Goal: Check status: Check status

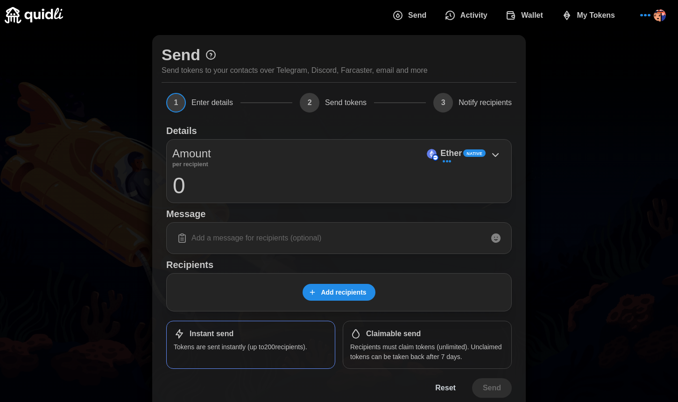
click at [537, 8] on span "Wallet" at bounding box center [532, 15] width 22 height 19
click at [487, 14] on span "Activity" at bounding box center [473, 15] width 27 height 19
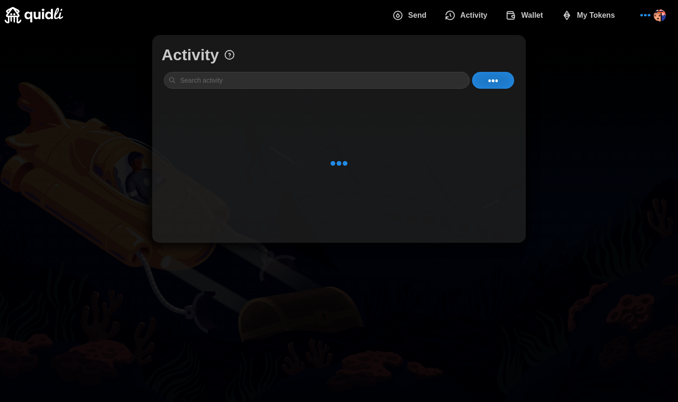
click at [404, 23] on span "Send" at bounding box center [409, 15] width 34 height 19
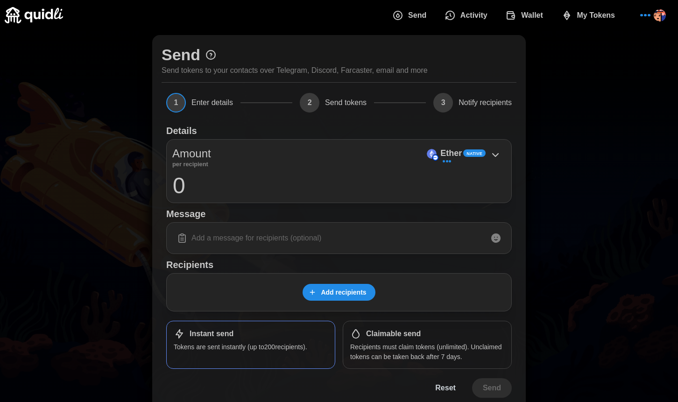
click at [488, 22] on button "Activity" at bounding box center [467, 16] width 61 height 20
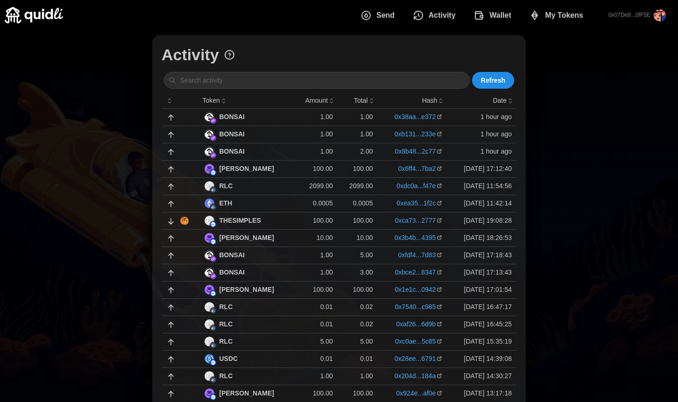
click at [569, 200] on div "Activity Refresh Token Amount Total Hash Date BONSAI 1.00 1.00 0x38aa...e372 1 …" at bounding box center [339, 305] width 678 height 551
click at [263, 148] on div "BONSAI" at bounding box center [248, 152] width 86 height 10
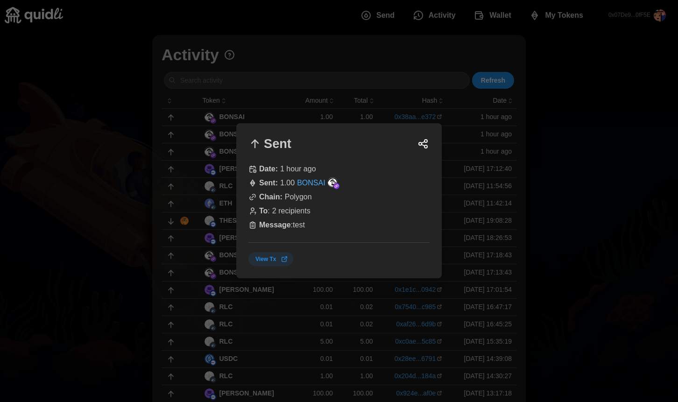
click at [240, 112] on div at bounding box center [339, 201] width 678 height 402
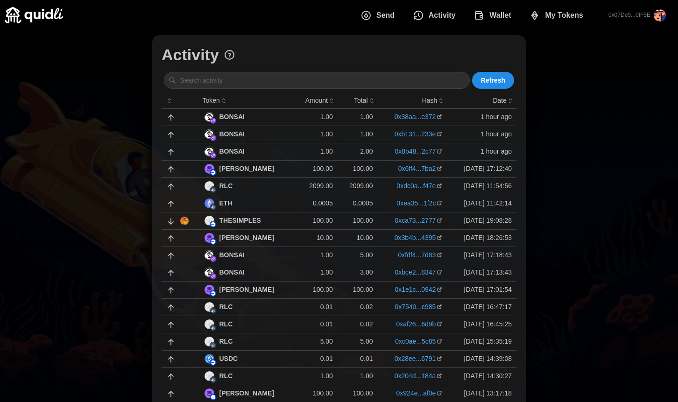
click at [241, 127] on td "BONSAI" at bounding box center [247, 134] width 95 height 17
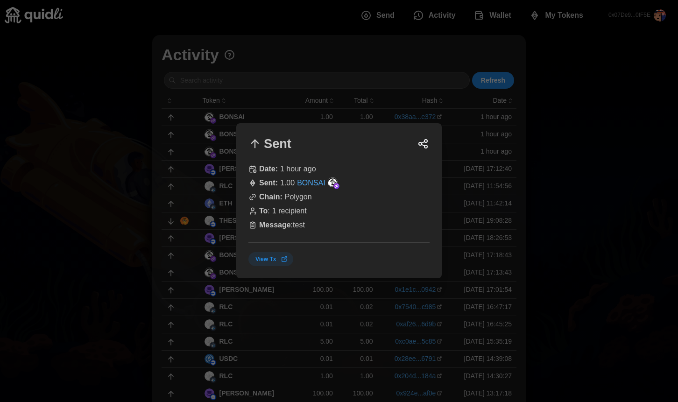
click at [254, 88] on div at bounding box center [339, 201] width 678 height 402
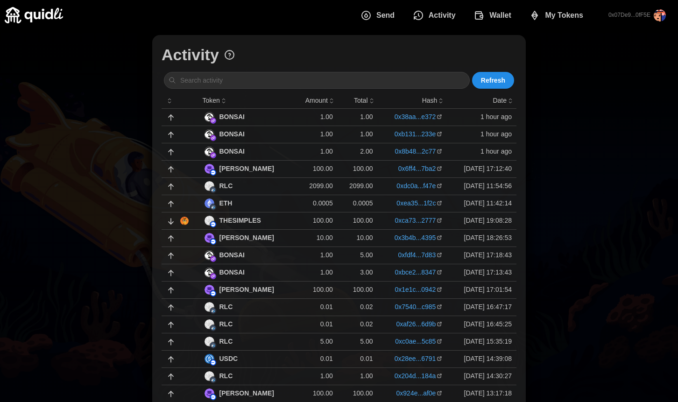
click at [267, 114] on div "BONSAI" at bounding box center [248, 117] width 86 height 10
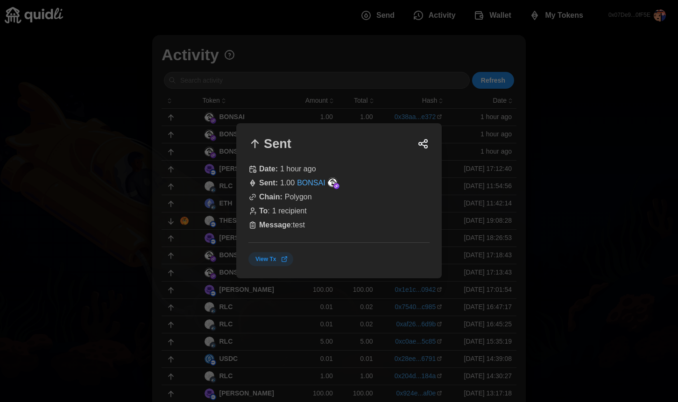
click at [285, 95] on div at bounding box center [339, 201] width 678 height 402
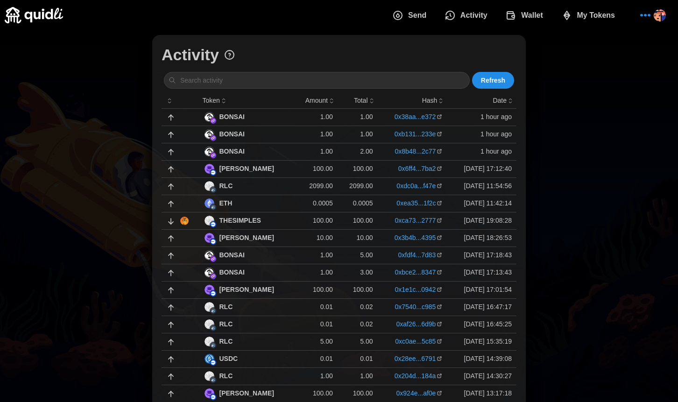
click at [360, 152] on td "2.00" at bounding box center [358, 151] width 40 height 17
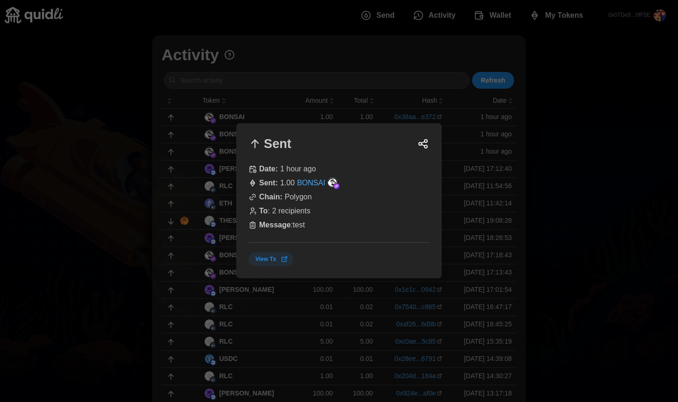
click at [436, 133] on div "Sent Date: 1 hour ago Sent : 1.00 BONSAI Chain: Polygon To : 2 recipients Messa…" at bounding box center [338, 200] width 205 height 155
click at [321, 98] on div at bounding box center [339, 201] width 678 height 402
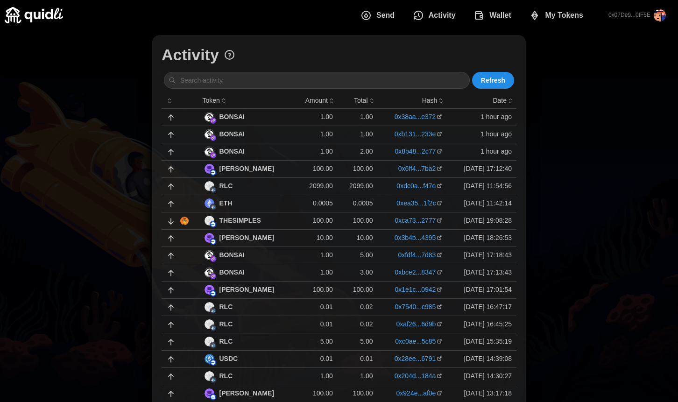
click at [300, 113] on p "1.00" at bounding box center [316, 116] width 33 height 9
click at [261, 117] on div "BONSAI" at bounding box center [248, 117] width 86 height 10
click at [407, 113] on link "0x38aa...e372" at bounding box center [416, 116] width 42 height 9
click at [403, 133] on link "0xb131...233e" at bounding box center [416, 133] width 42 height 9
click at [269, 115] on div "BONSAI" at bounding box center [248, 117] width 86 height 10
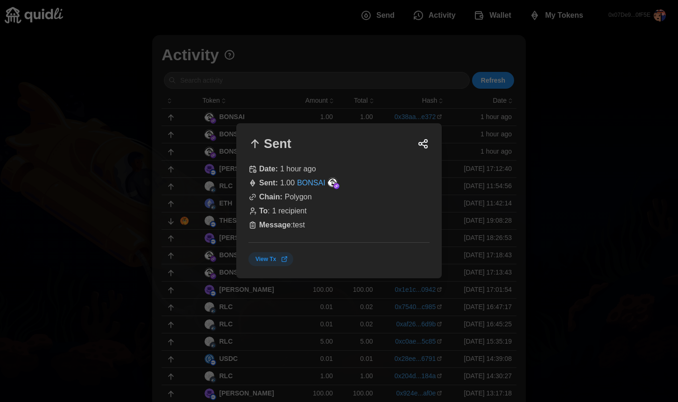
click at [420, 113] on div at bounding box center [339, 201] width 678 height 402
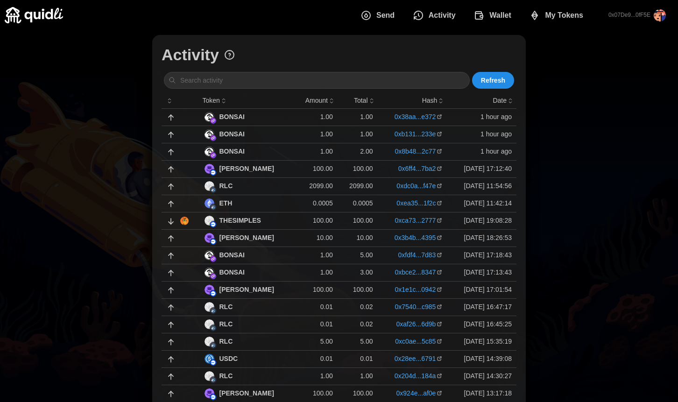
click at [403, 116] on link "0x38aa...e372" at bounding box center [416, 116] width 42 height 9
click at [264, 117] on div "BONSAI" at bounding box center [248, 117] width 86 height 10
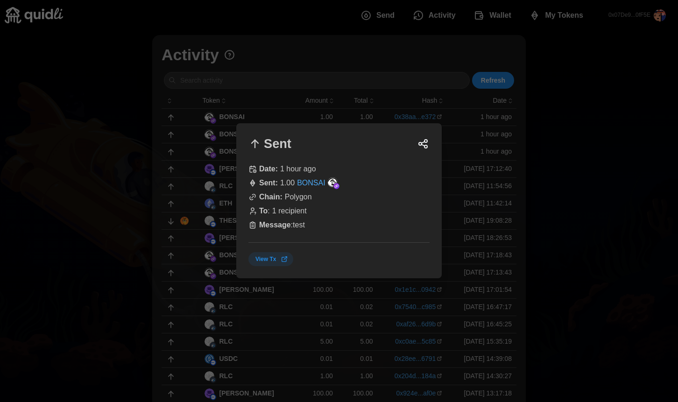
click at [273, 261] on span "View Tx" at bounding box center [265, 259] width 21 height 13
click at [394, 97] on div at bounding box center [339, 201] width 678 height 402
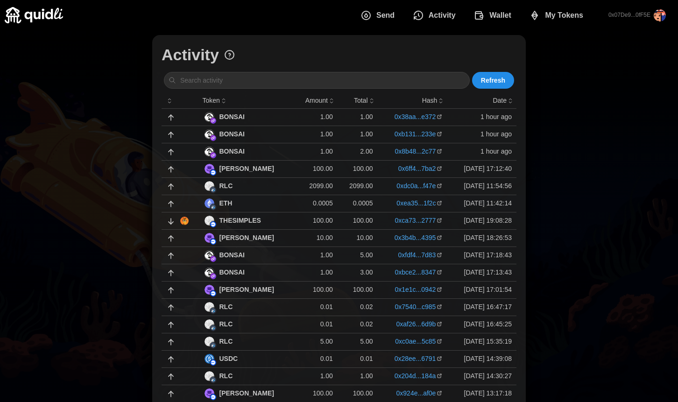
click at [269, 111] on td "BONSAI" at bounding box center [247, 116] width 95 height 17
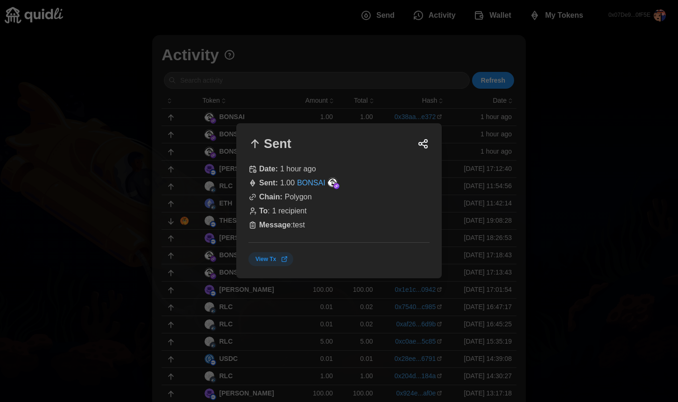
click at [280, 257] on span "View Tx" at bounding box center [271, 259] width 33 height 13
